Goal: Information Seeking & Learning: Learn about a topic

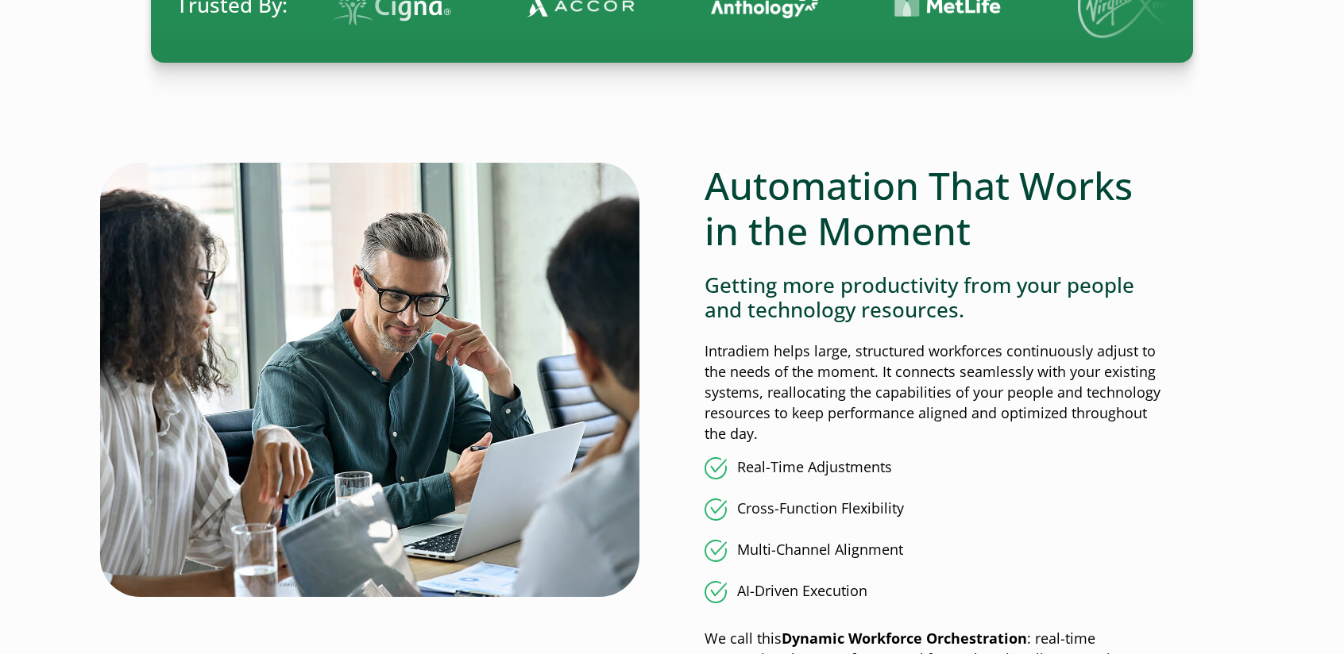
scroll to position [1112, 0]
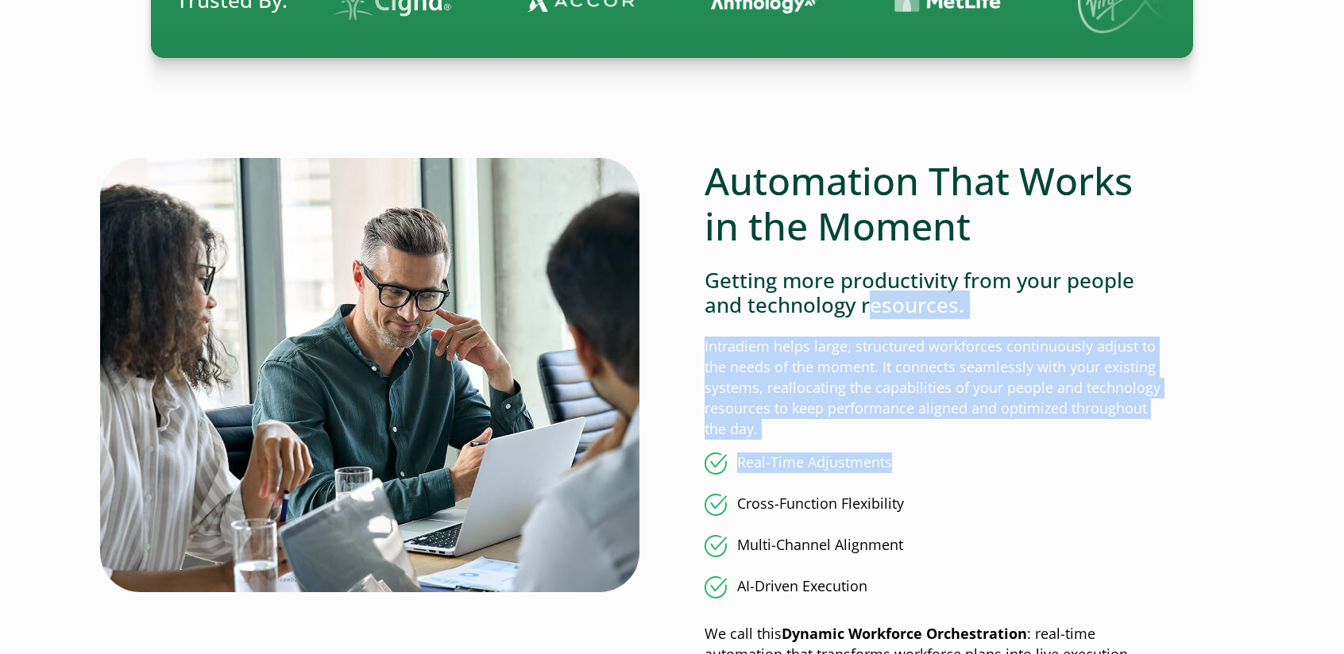
drag, startPoint x: 866, startPoint y: 295, endPoint x: 905, endPoint y: 466, distance: 175.1
click at [905, 466] on div "Automation That Works in the Moment Getting more productivity from your people …" at bounding box center [932, 454] width 456 height 592
click at [905, 466] on li "Real-Time Adjustments" at bounding box center [932, 464] width 456 height 22
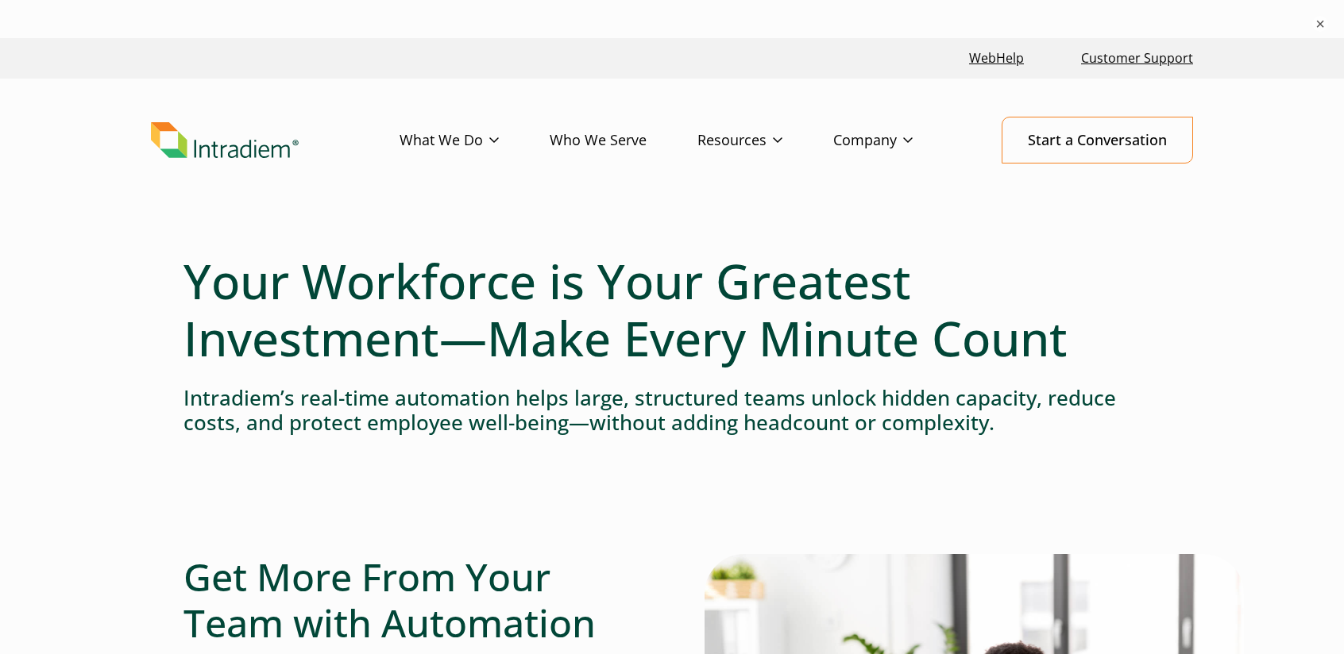
scroll to position [0, 0]
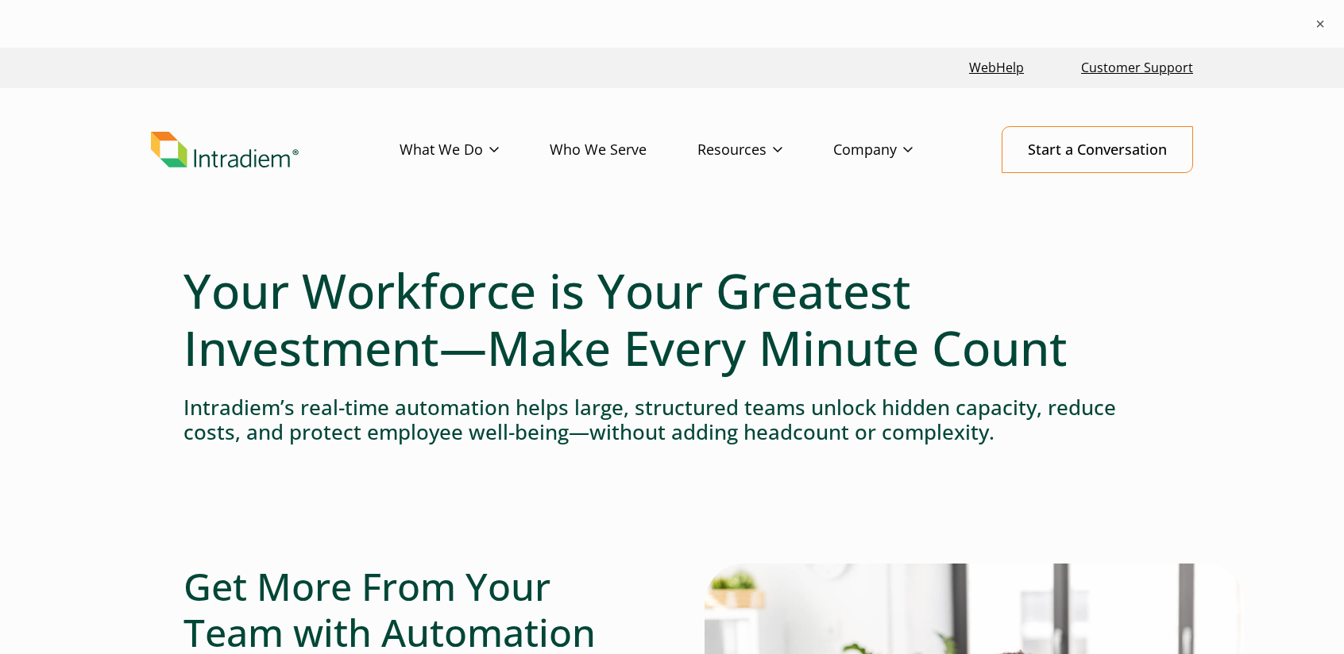
click at [649, 152] on link "Who We Serve" at bounding box center [624, 150] width 148 height 46
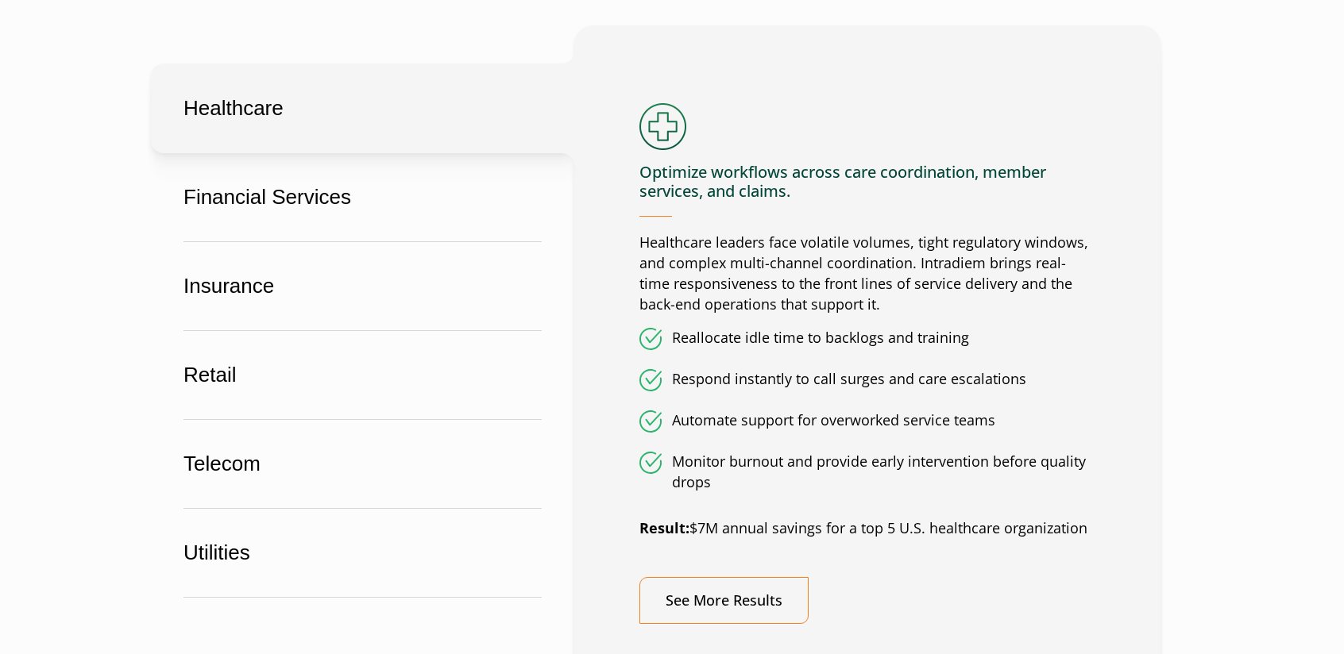
scroll to position [1032, 0]
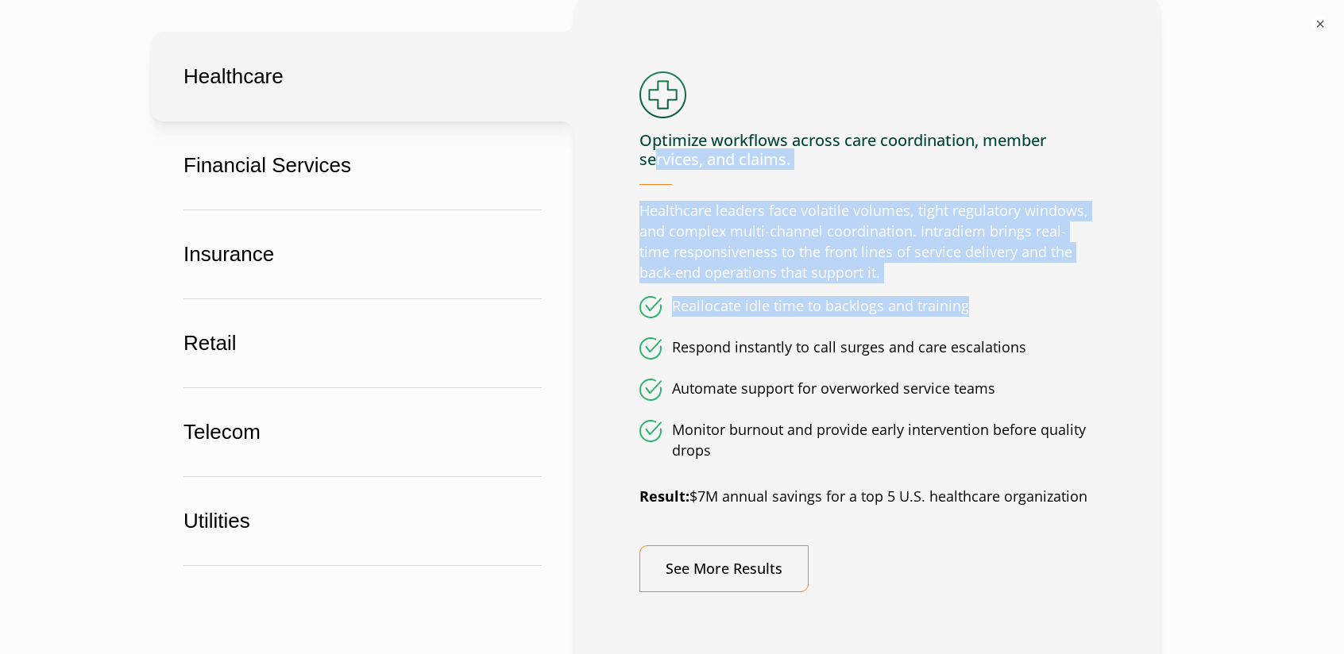
drag, startPoint x: 658, startPoint y: 157, endPoint x: 981, endPoint y: 291, distance: 350.0
click at [980, 291] on div "Optimize workflows across care coordination, member services, and claims. Healt…" at bounding box center [867, 331] width 456 height 520
click at [982, 291] on div "Optimize workflows across care coordination, member services, and claims. Healt…" at bounding box center [867, 331] width 456 height 520
click at [706, 171] on h4 "Optimize workflows across care coordination, member services, and claims." at bounding box center [867, 158] width 456 height 54
